Goal: Task Accomplishment & Management: Use online tool/utility

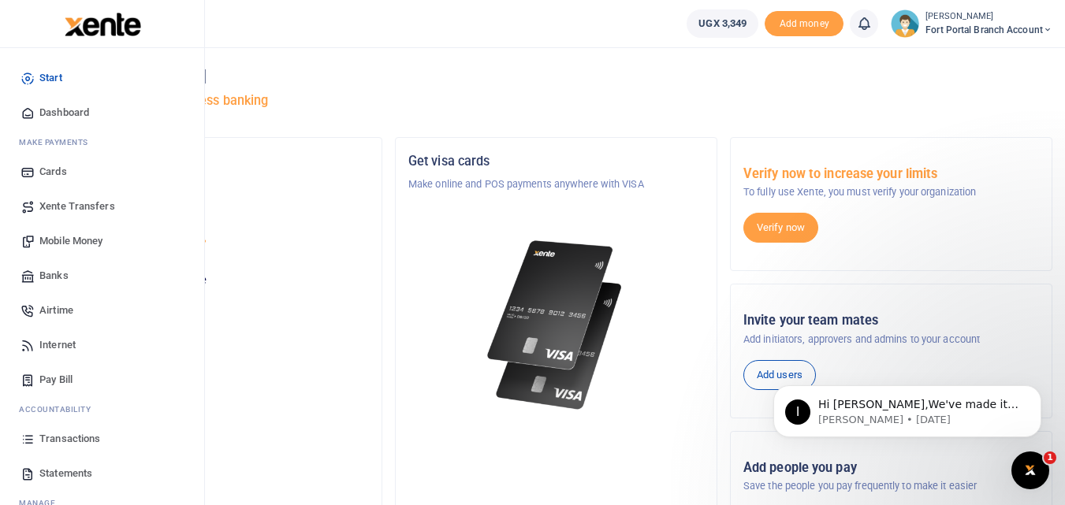
click at [76, 211] on span "Xente Transfers" at bounding box center [77, 207] width 76 height 16
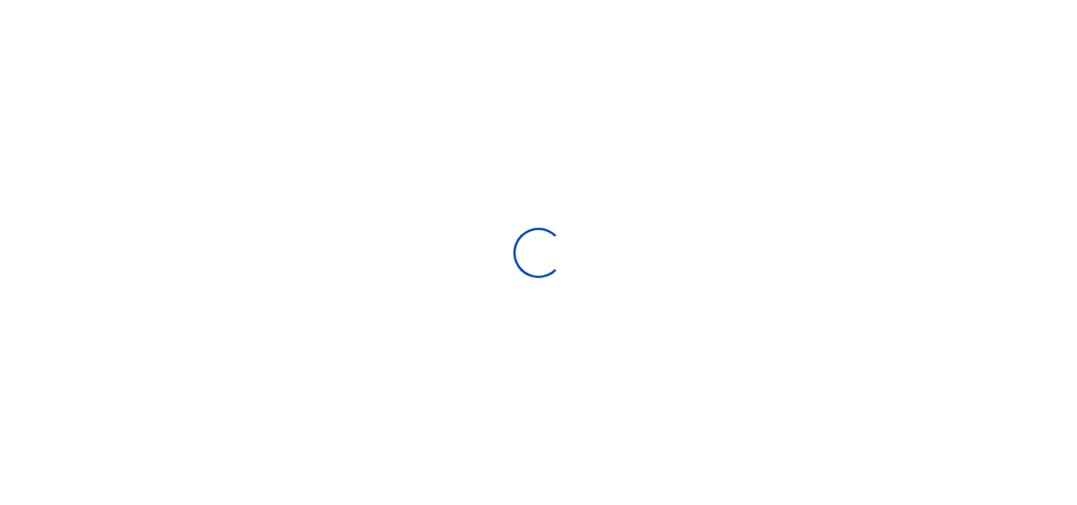
select select "Loading categories"
select select
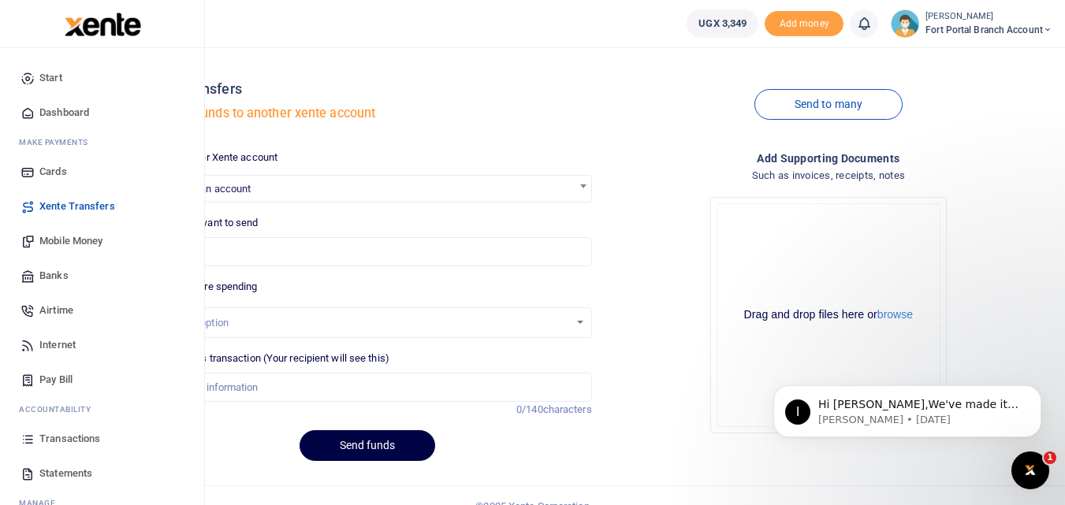
click at [68, 444] on span "Transactions" at bounding box center [69, 439] width 61 height 16
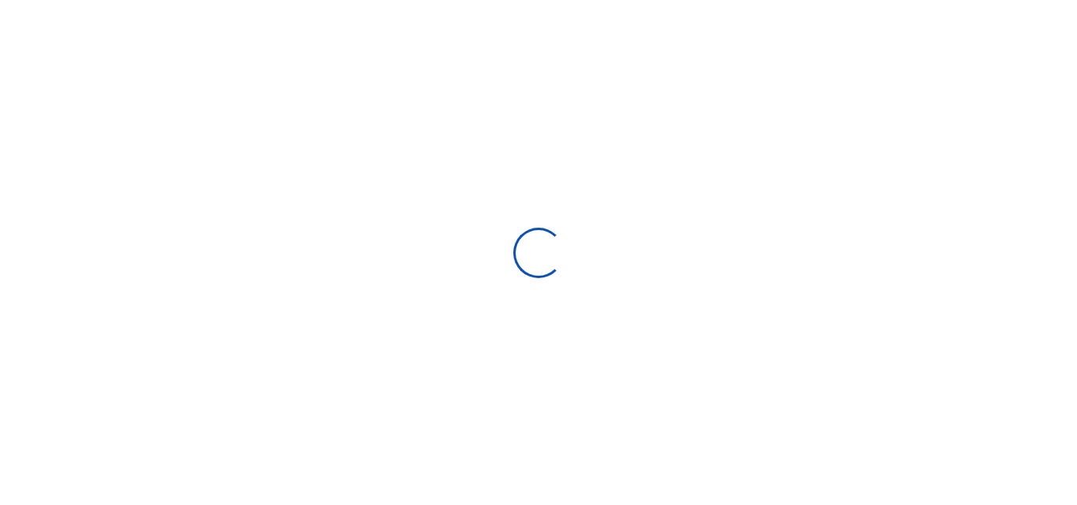
select select
type input "[DATE] - [DATE]"
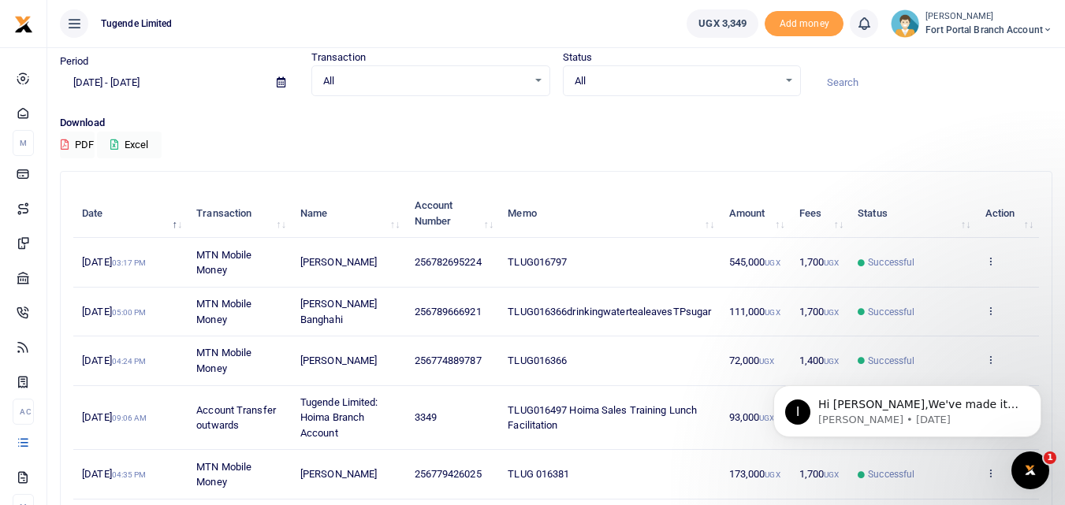
scroll to position [31, 0]
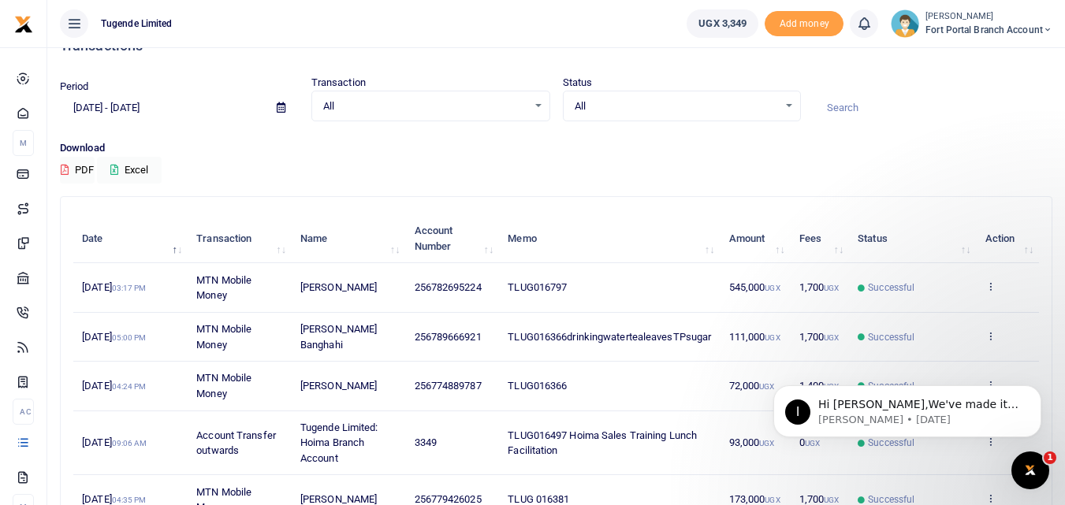
click at [344, 152] on p "Download" at bounding box center [556, 148] width 992 height 17
